Goal: Information Seeking & Learning: Learn about a topic

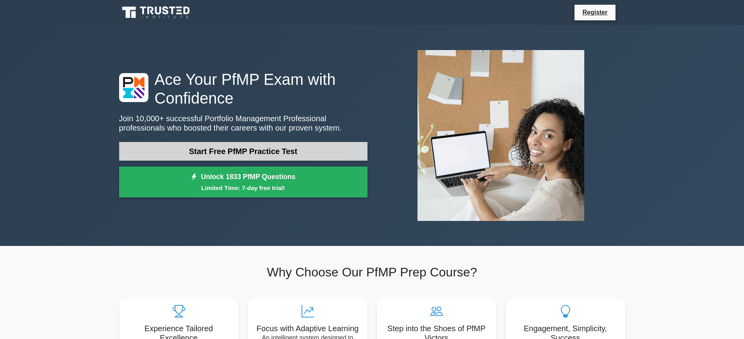
click at [184, 150] on link "Start Free PfMP Practice Test" at bounding box center [243, 151] width 248 height 19
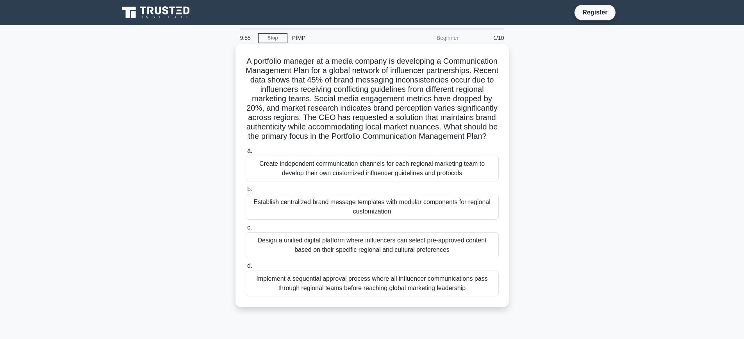
click at [291, 178] on div "Create independent communication channels for each regional marketing team to d…" at bounding box center [372, 168] width 253 height 26
click at [246, 154] on input "a. Create independent communication channels for each regional marketing team t…" at bounding box center [246, 150] width 0 height 5
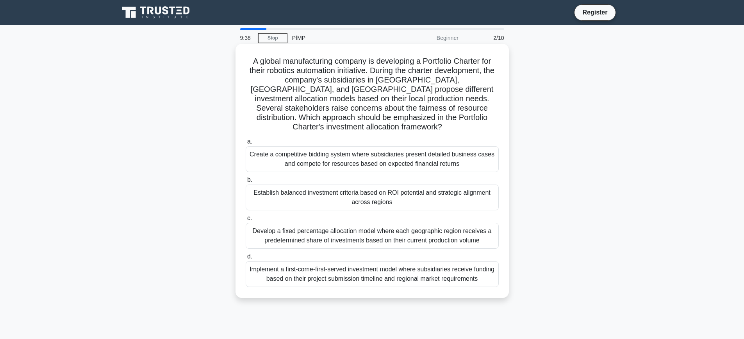
click at [307, 150] on div "Create a competitive bidding system where subsidiaries present detailed busines…" at bounding box center [372, 159] width 253 height 26
click at [246, 144] on input "a. Create a competitive bidding system where subsidiaries present detailed busi…" at bounding box center [246, 141] width 0 height 5
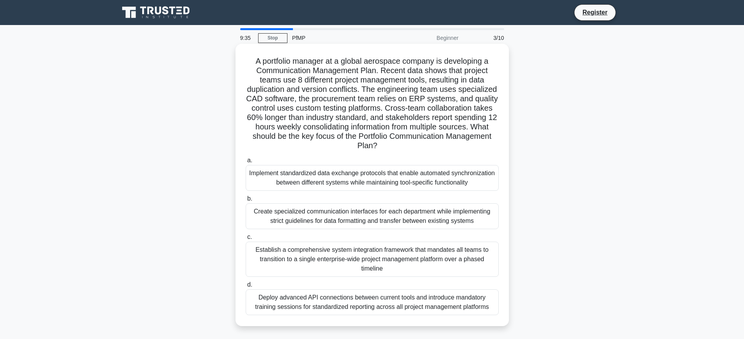
click at [271, 213] on div "Create specialized communication interfaces for each department while implement…" at bounding box center [372, 216] width 253 height 26
click at [246, 201] on input "b. Create specialized communication interfaces for each department while implem…" at bounding box center [246, 198] width 0 height 5
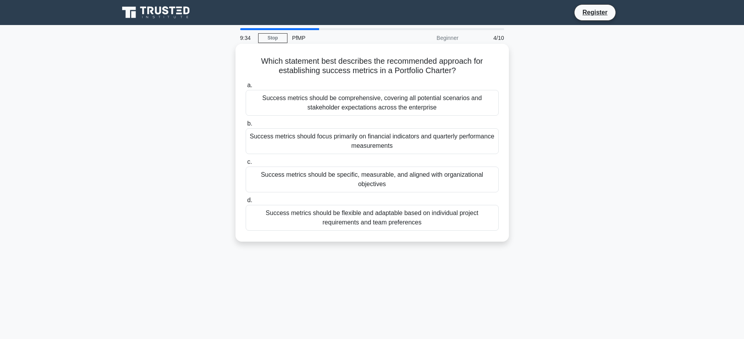
click at [273, 212] on div "Success metrics should be flexible and adaptable based on individual project re…" at bounding box center [372, 218] width 253 height 26
click at [246, 203] on input "d. Success metrics should be flexible and adaptable based on individual project…" at bounding box center [246, 200] width 0 height 5
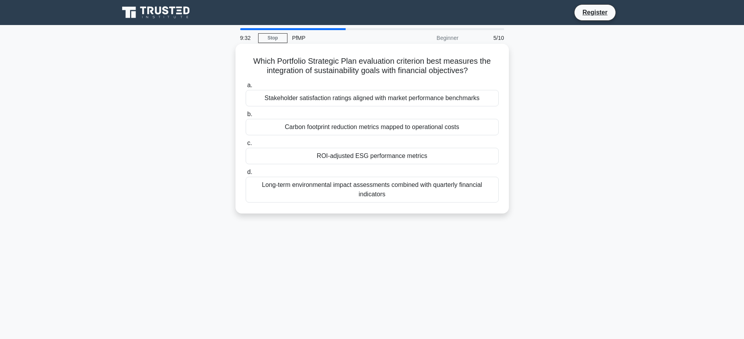
click at [293, 155] on div "ROI-adjusted ESG performance metrics" at bounding box center [372, 156] width 253 height 16
click at [246, 146] on input "c. ROI-adjusted ESG performance metrics" at bounding box center [246, 143] width 0 height 5
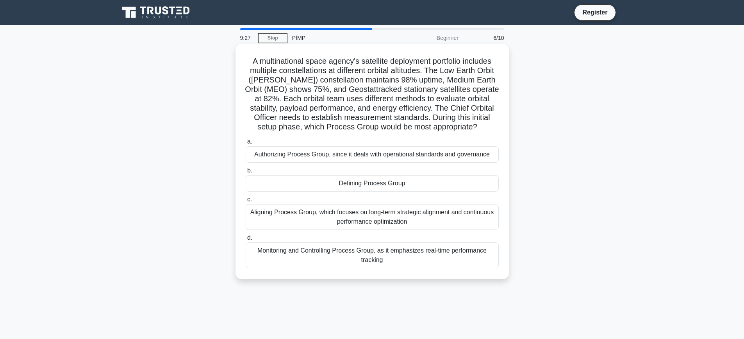
click at [325, 184] on div "Defining Process Group" at bounding box center [372, 183] width 253 height 16
click at [246, 173] on input "b. Defining Process Group" at bounding box center [246, 170] width 0 height 5
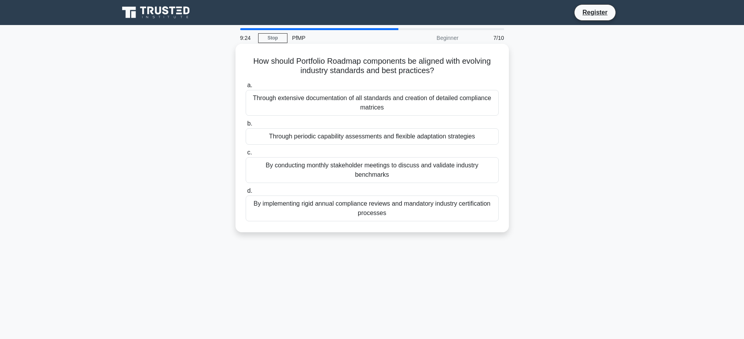
click at [319, 100] on div "Through extensive documentation of all standards and creation of detailed compl…" at bounding box center [372, 103] width 253 height 26
click at [246, 88] on input "a. Through extensive documentation of all standards and creation of detailed co…" at bounding box center [246, 85] width 0 height 5
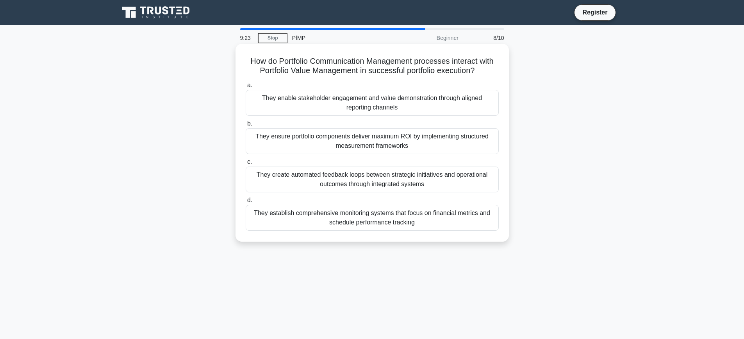
click at [318, 102] on div "They enable stakeholder engagement and value demonstration through aligned repo…" at bounding box center [372, 103] width 253 height 26
click at [246, 88] on input "a. They enable stakeholder engagement and value demonstration through aligned r…" at bounding box center [246, 85] width 0 height 5
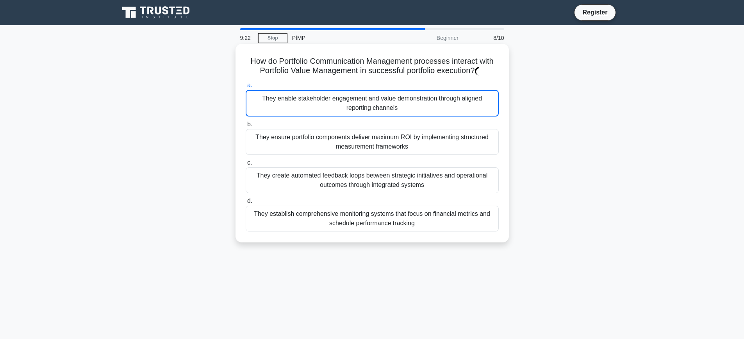
click at [319, 102] on div "They enable stakeholder engagement and value demonstration through aligned repo…" at bounding box center [372, 103] width 253 height 27
click at [320, 102] on div "They enable stakeholder engagement and value demonstration through aligned repo…" at bounding box center [372, 103] width 253 height 27
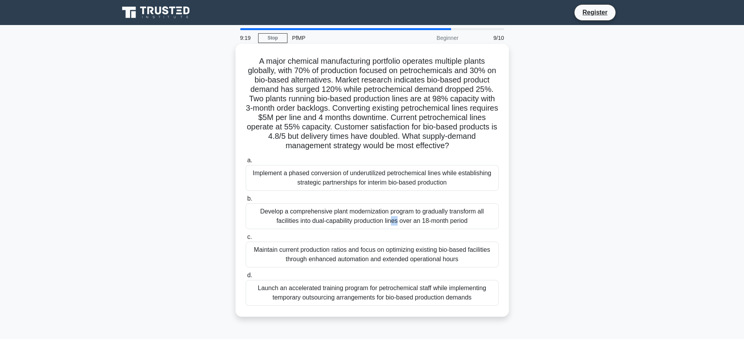
drag, startPoint x: 305, startPoint y: 216, endPoint x: 309, endPoint y: 210, distance: 7.5
click at [309, 210] on div "Develop a comprehensive plant modernization program to gradually transform all …" at bounding box center [372, 216] width 253 height 26
click at [319, 255] on div "Maintain current production ratios and focus on optimizing existing bio-based f…" at bounding box center [372, 254] width 253 height 26
click at [246, 239] on input "c. Maintain current production ratios and focus on optimizing existing bio-base…" at bounding box center [246, 236] width 0 height 5
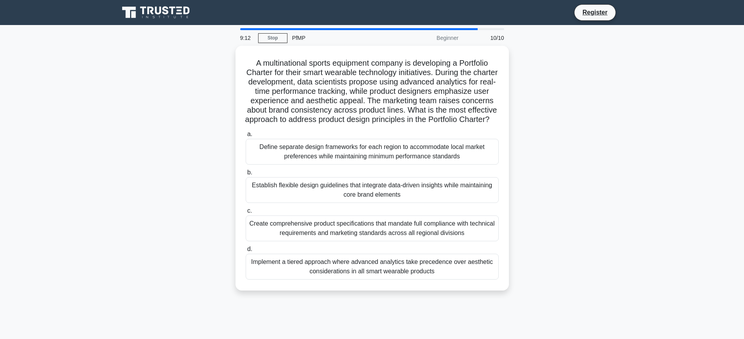
click at [319, 255] on label "d. Implement a tiered approach where advanced analytics take precedence over ae…" at bounding box center [372, 261] width 253 height 35
click at [246, 252] on input "d. Implement a tiered approach where advanced analytics take precedence over ae…" at bounding box center [246, 248] width 0 height 5
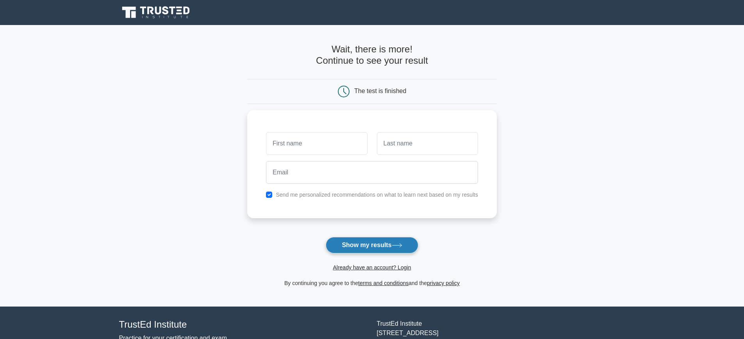
click at [370, 241] on button "Show my results" at bounding box center [372, 245] width 92 height 16
